Goal: Information Seeking & Learning: Learn about a topic

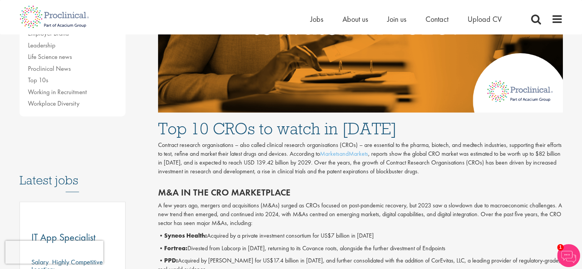
scroll to position [357, 0]
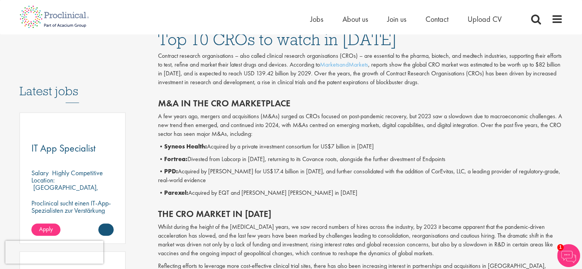
drag, startPoint x: 212, startPoint y: 148, endPoint x: 418, endPoint y: 150, distance: 206.3
click at [418, 150] on p "• Syneos Health: Acquired by a private investment consortium for US$7 billion i…" at bounding box center [360, 146] width 405 height 9
click at [392, 191] on p "• Parexel: Acquired by EQT and [PERSON_NAME] [PERSON_NAME] in [DATE]" at bounding box center [360, 193] width 405 height 9
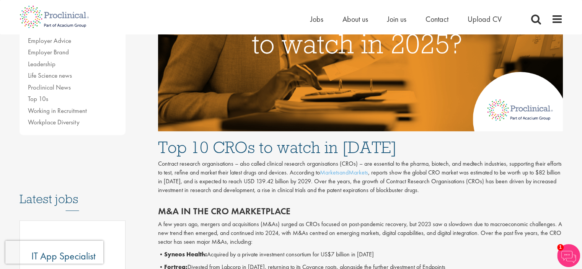
scroll to position [268, 0]
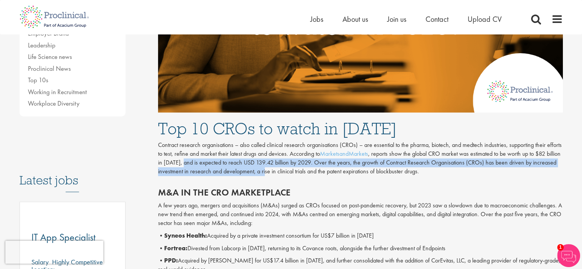
drag, startPoint x: 185, startPoint y: 162, endPoint x: 272, endPoint y: 168, distance: 86.7
click at [271, 168] on p "Contract research organisations – also called clinical research organisations (…" at bounding box center [360, 158] width 405 height 35
click at [272, 168] on p "Contract research organisations – also called clinical research organisations (…" at bounding box center [360, 158] width 405 height 35
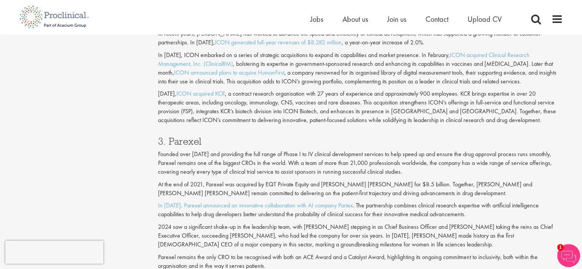
scroll to position [804, 0]
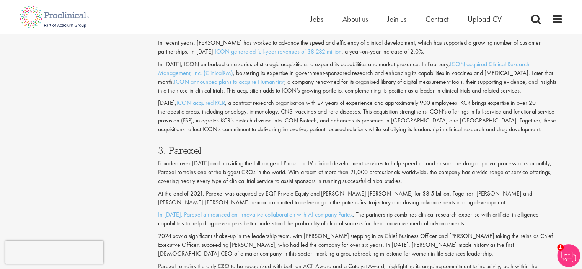
click at [190, 150] on h3 "3. Parexel" at bounding box center [360, 150] width 405 height 10
copy h3 "Parexel"
drag, startPoint x: 277, startPoint y: 151, endPoint x: 246, endPoint y: 153, distance: 31.4
click at [245, 153] on h3 "3. Parexel" at bounding box center [360, 150] width 405 height 10
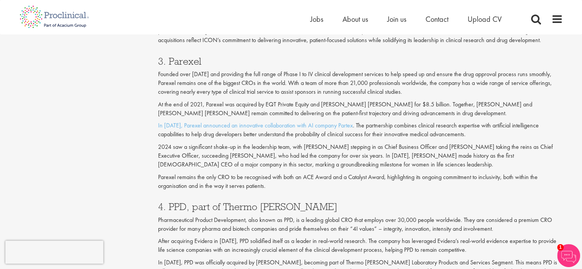
click at [246, 187] on p "Parexel remains the only CRO to be recognised with both an ACE Award and a Cata…" at bounding box center [360, 182] width 405 height 18
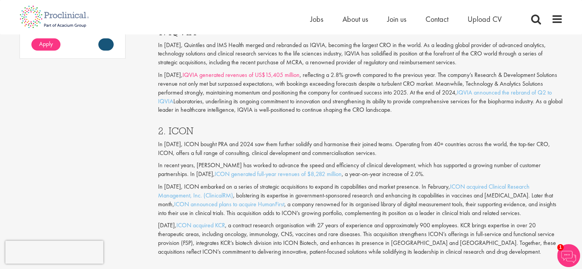
scroll to position [625, 0]
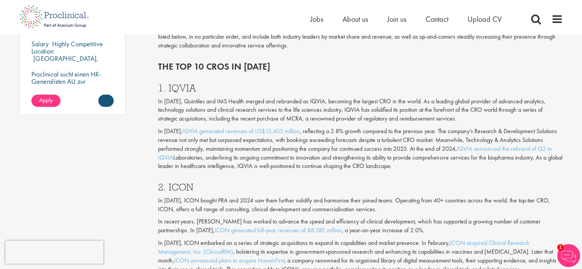
drag, startPoint x: 393, startPoint y: 60, endPoint x: 336, endPoint y: 47, distance: 58.9
click at [393, 60] on div "The top 10 CROs in [DATE]" at bounding box center [360, 64] width 416 height 21
